Goal: Information Seeking & Learning: Learn about a topic

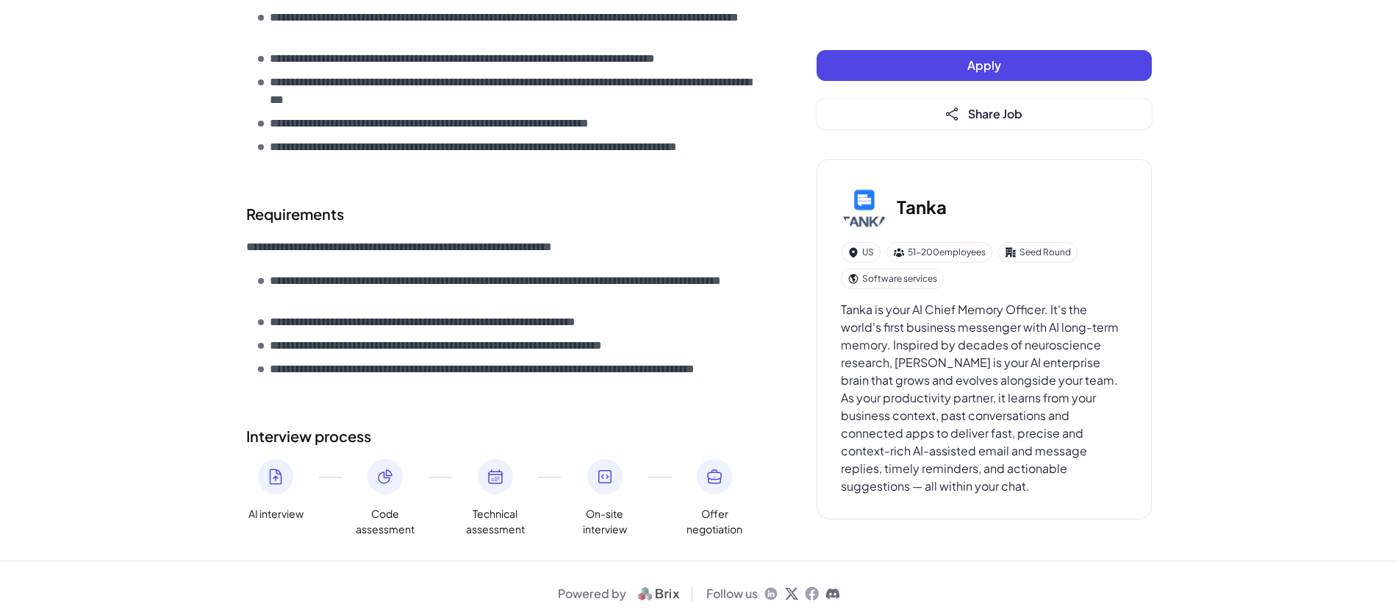
scroll to position [576, 0]
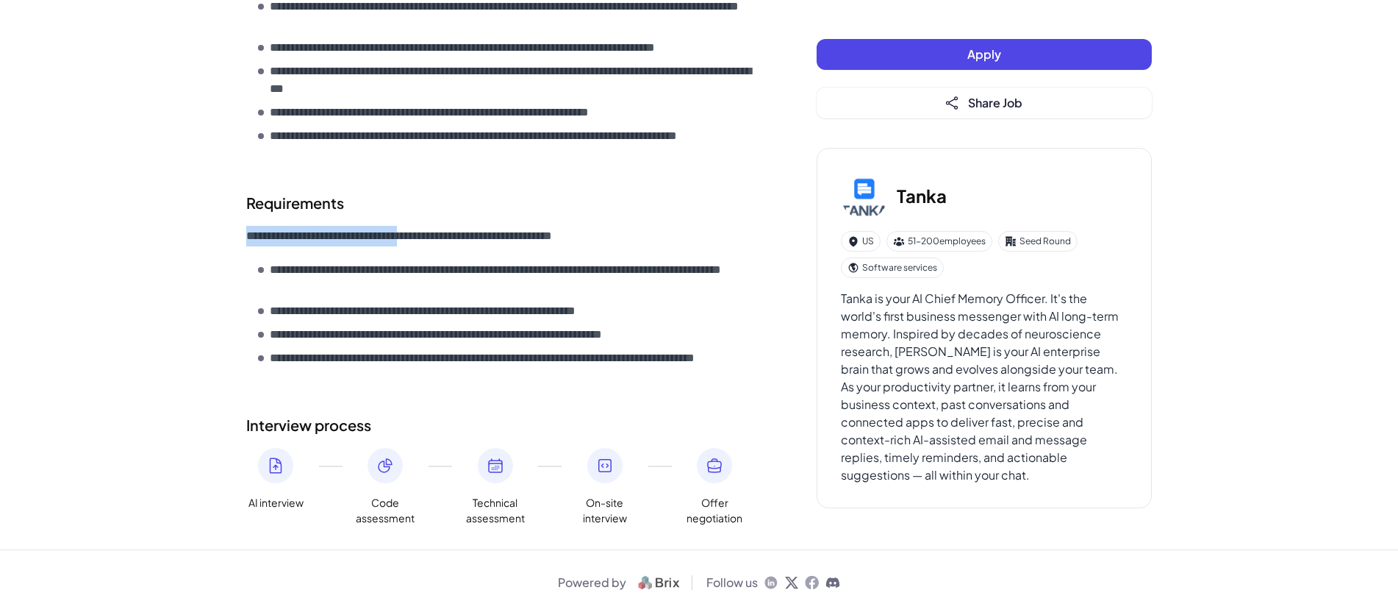
drag, startPoint x: 242, startPoint y: 233, endPoint x: 429, endPoint y: 237, distance: 187.5
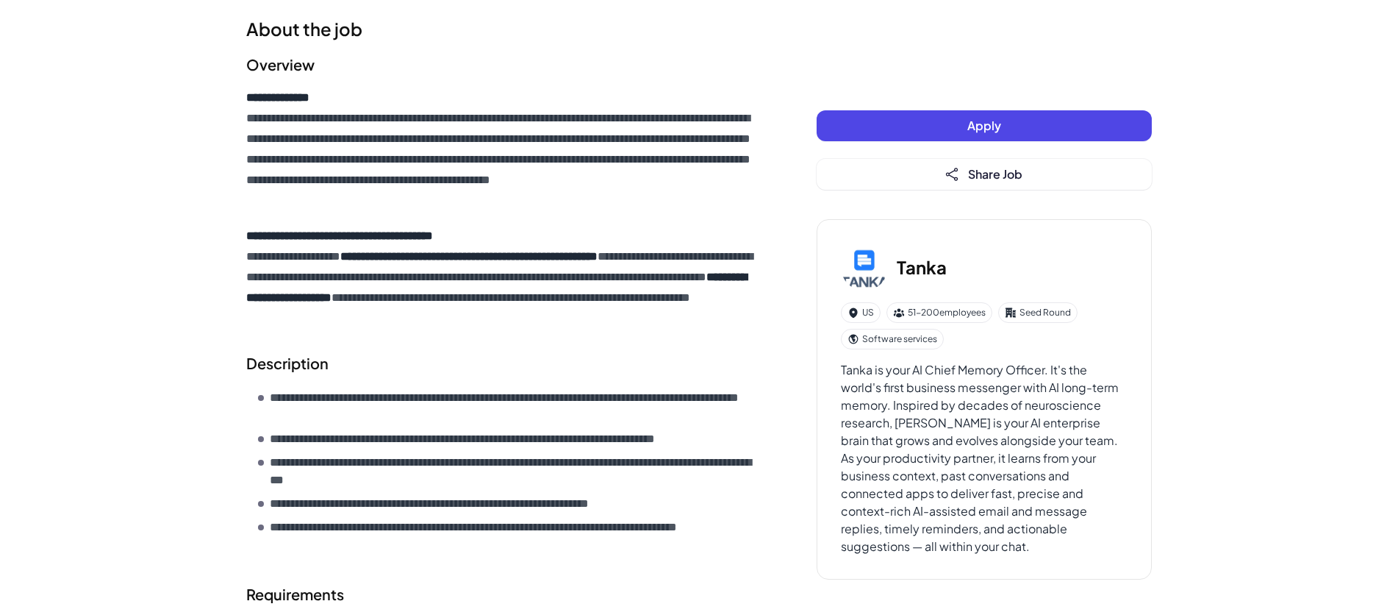
scroll to position [134, 0]
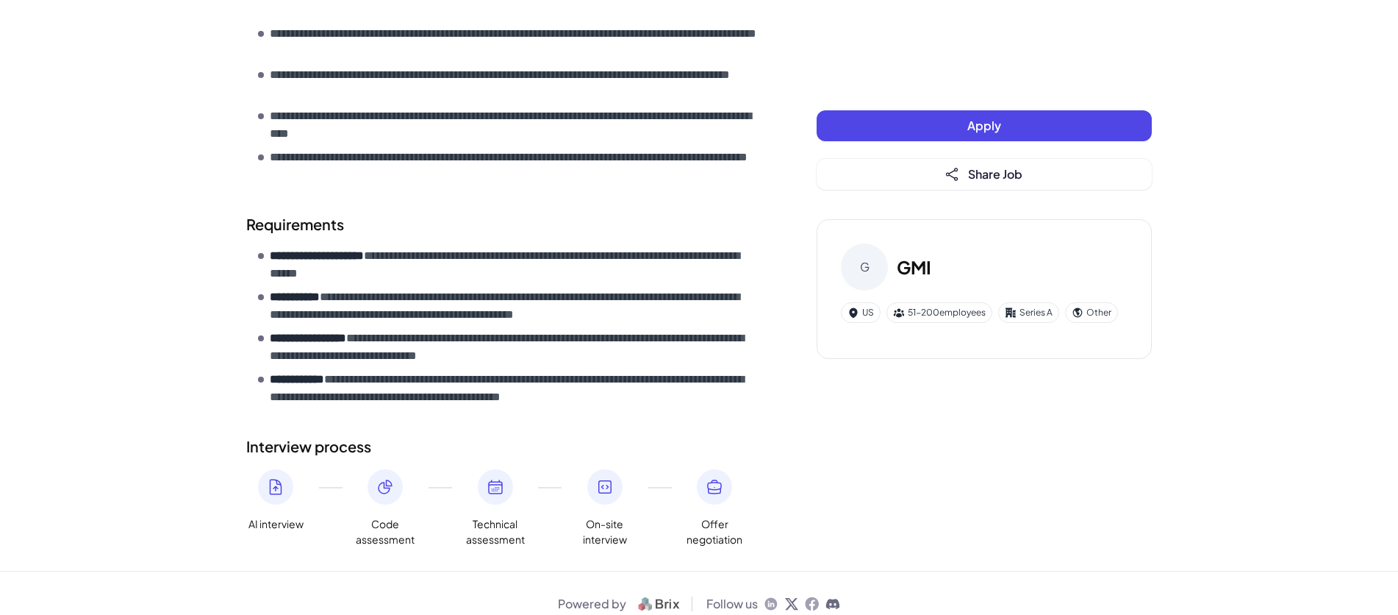
scroll to position [625, 0]
